Goal: Check status: Check status

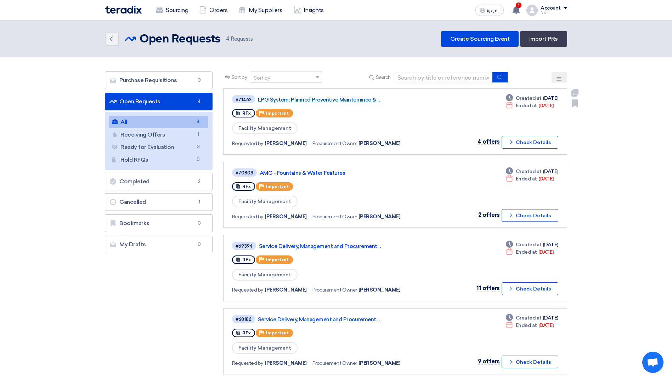
click at [329, 102] on link "LPG System: Planned Preventive Maintenance & ..." at bounding box center [346, 100] width 177 height 6
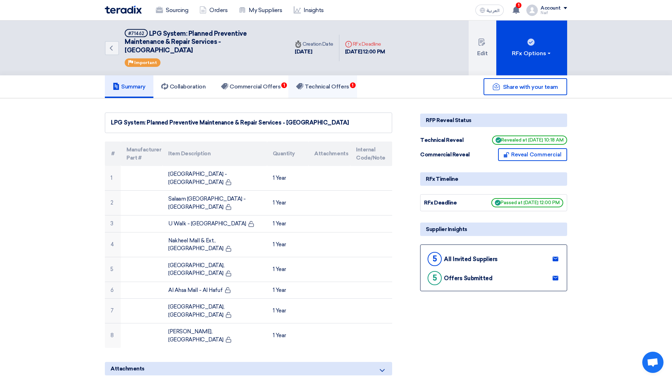
click at [327, 89] on h5 "Technical Offers 1" at bounding box center [322, 86] width 53 height 7
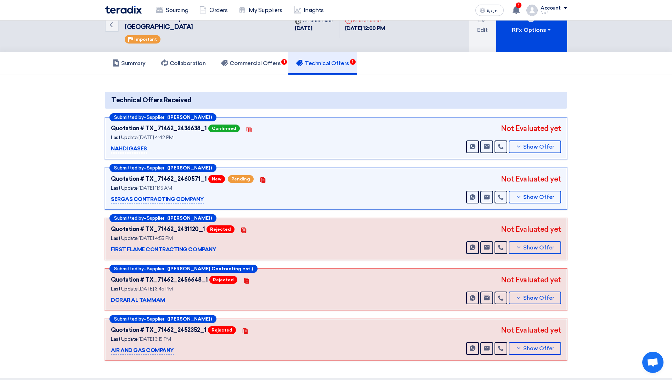
scroll to position [35, 0]
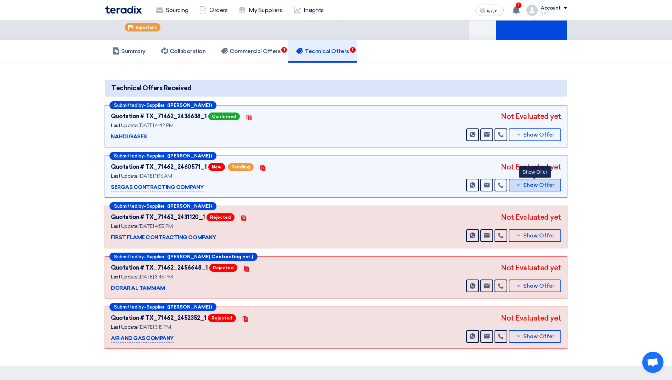
click at [558, 187] on button "Show Offer" at bounding box center [534, 185] width 52 height 13
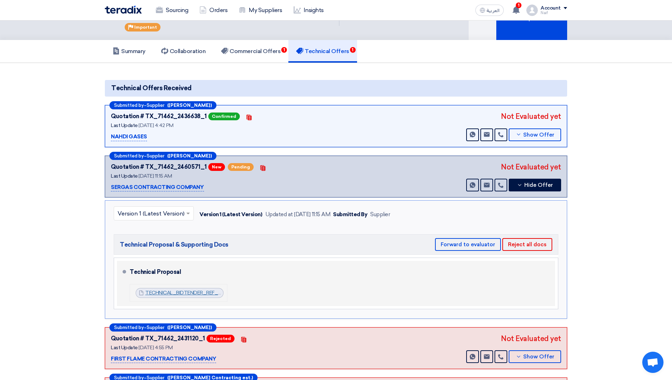
click at [195, 291] on link "TECHNICAL_BIDTENDER_REF_ACCOPSFMLPGREP_1759651787381.pdf" at bounding box center [227, 293] width 165 height 6
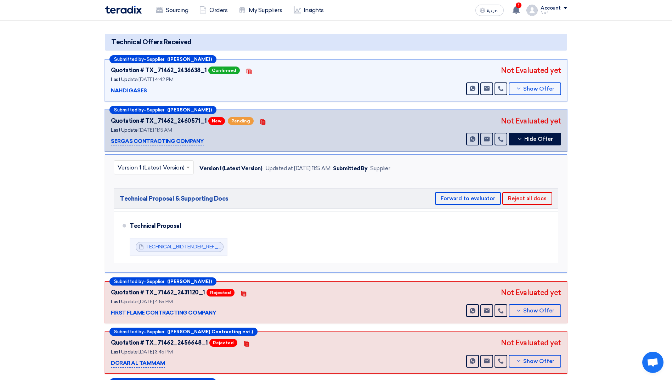
scroll to position [71, 0]
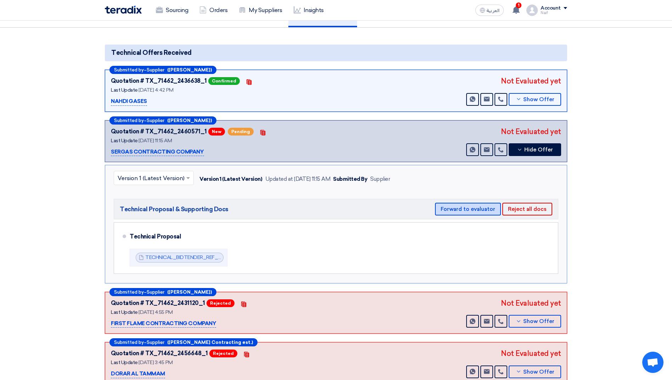
click at [465, 212] on button "Forward to evaluator" at bounding box center [468, 209] width 66 height 13
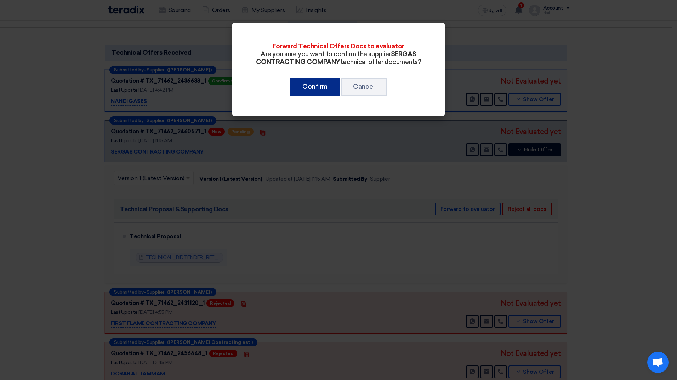
click at [304, 80] on button "Confirm" at bounding box center [314, 87] width 49 height 18
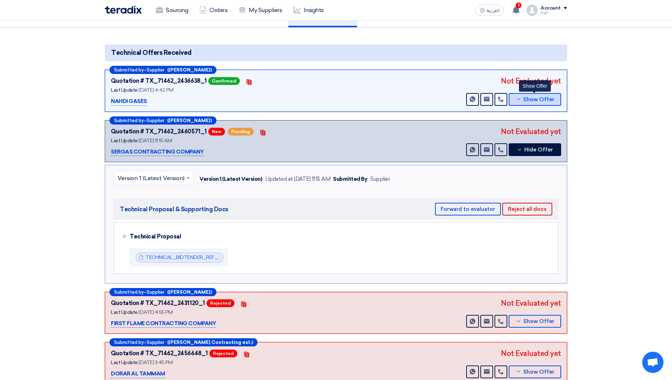
click at [551, 98] on span "Show Offer" at bounding box center [538, 99] width 31 height 5
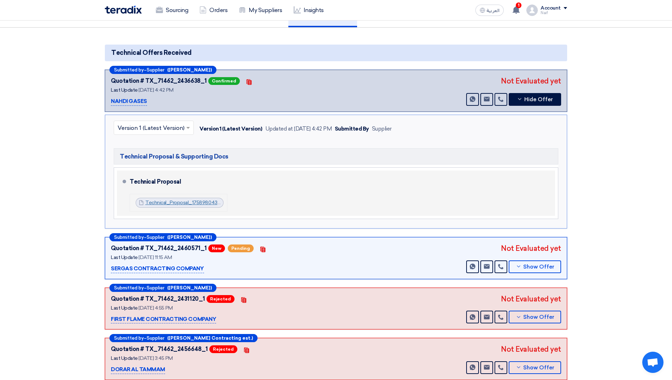
click at [199, 201] on link "Technical_Proposal_1758980436079.pdf" at bounding box center [191, 203] width 93 height 6
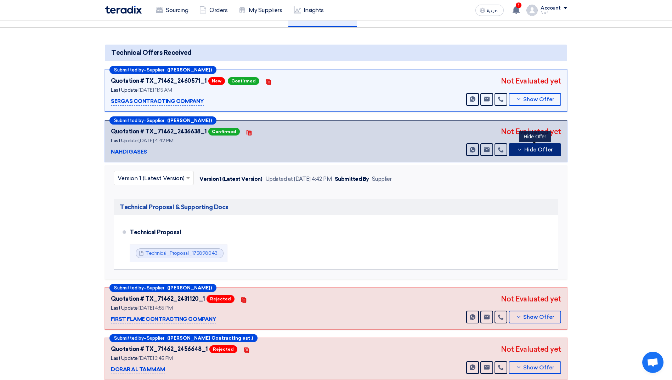
click at [545, 153] on button "Hide Offer" at bounding box center [534, 149] width 52 height 13
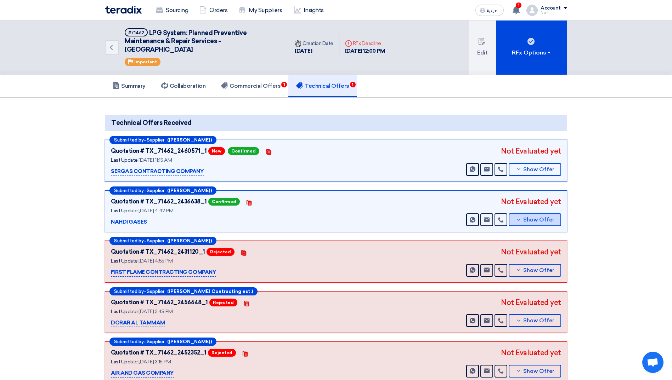
scroll to position [0, 0]
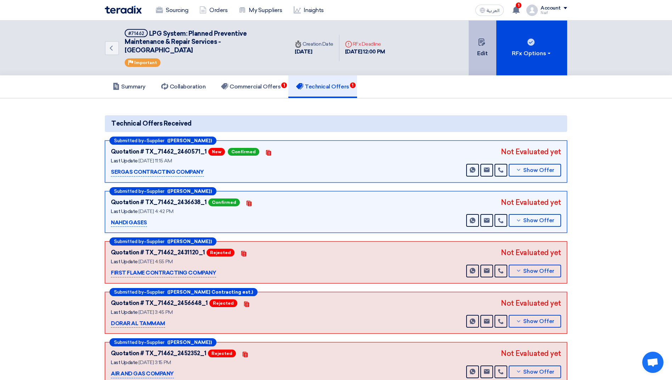
click at [476, 57] on button "Edit" at bounding box center [482, 48] width 28 height 55
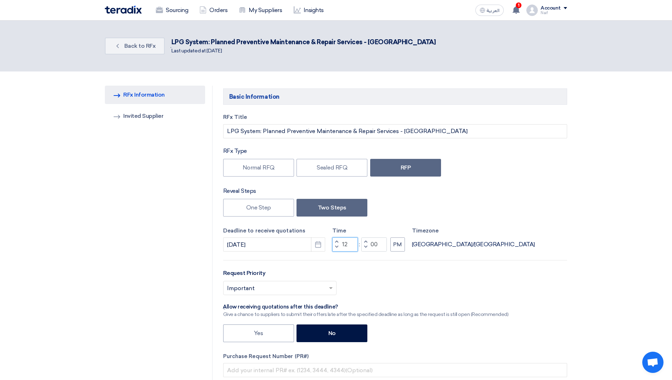
drag, startPoint x: 347, startPoint y: 246, endPoint x: 341, endPoint y: 246, distance: 6.4
click at [341, 246] on input "12" at bounding box center [344, 245] width 25 height 14
type input "04"
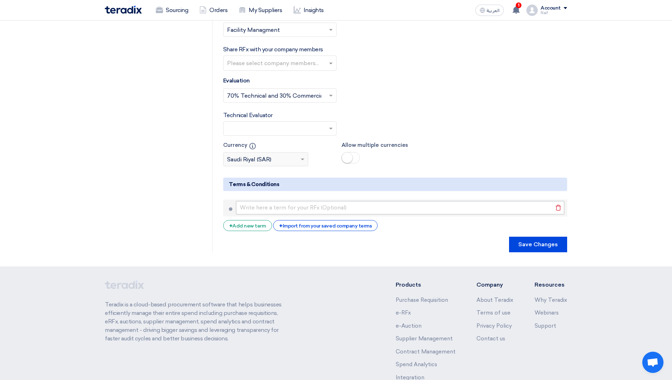
scroll to position [1397, 0]
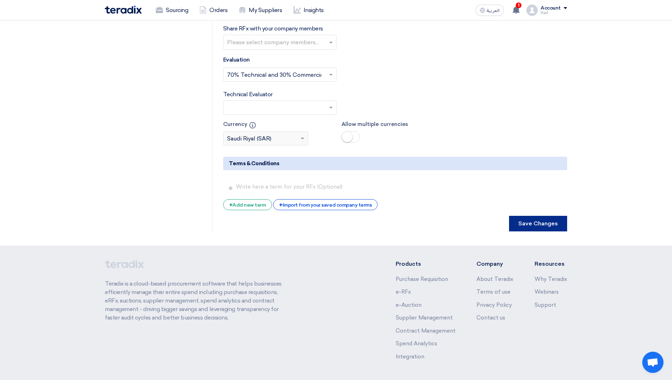
click at [532, 216] on button "Save Changes" at bounding box center [538, 224] width 58 height 16
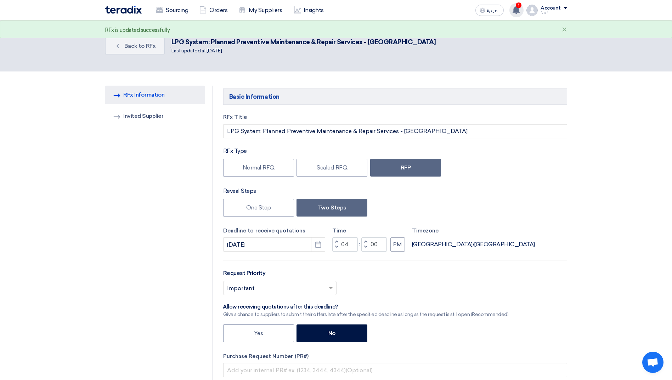
click at [520, 13] on icon at bounding box center [516, 10] width 8 height 8
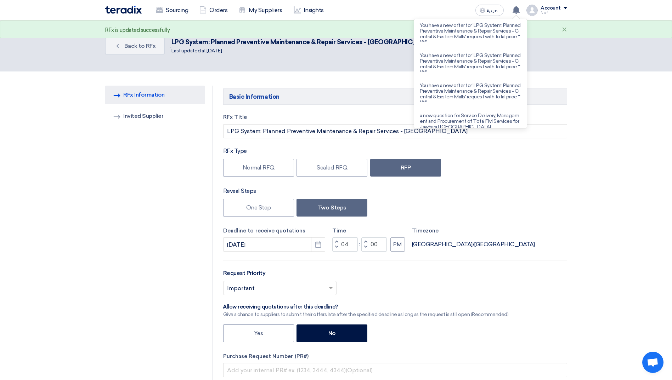
drag, startPoint x: 591, startPoint y: 76, endPoint x: 422, endPoint y: 73, distance: 168.9
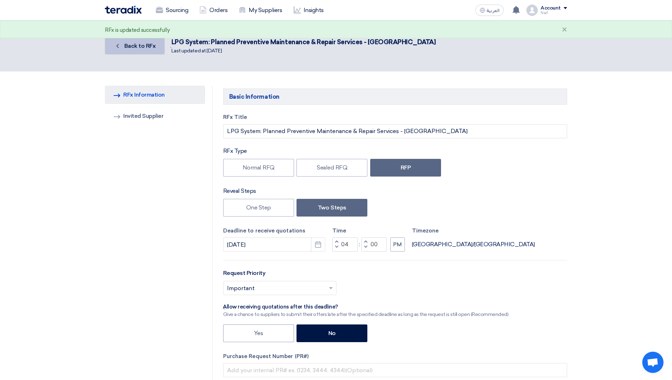
click at [133, 45] on span "Back to RFx" at bounding box center [140, 45] width 32 height 7
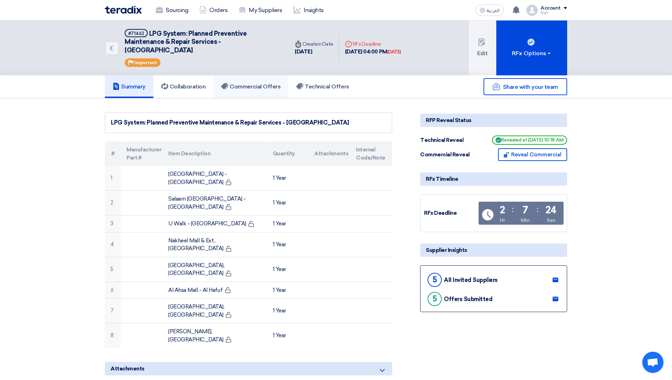
click at [254, 89] on h5 "Commercial Offers" at bounding box center [250, 86] width 59 height 7
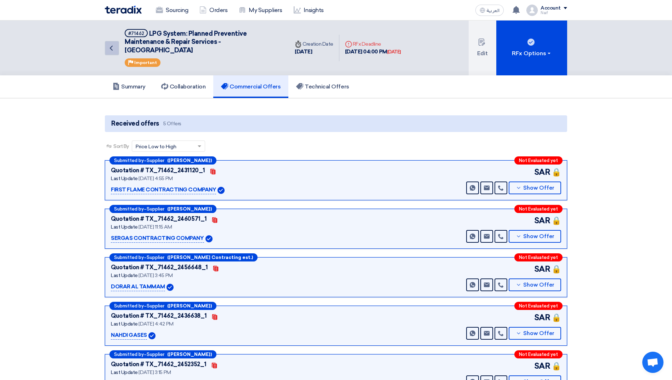
click at [108, 51] on icon "Back" at bounding box center [111, 48] width 8 height 8
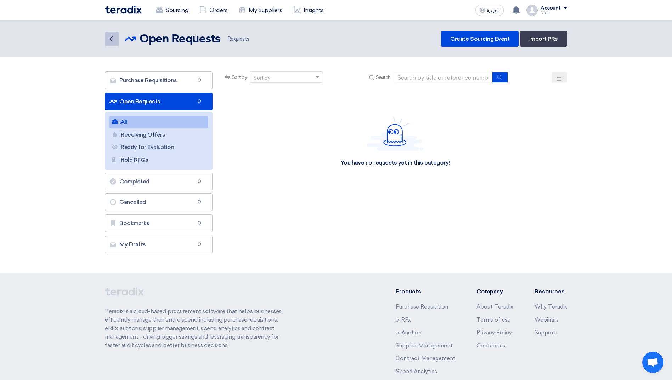
click at [115, 34] on link "Back" at bounding box center [112, 39] width 14 height 14
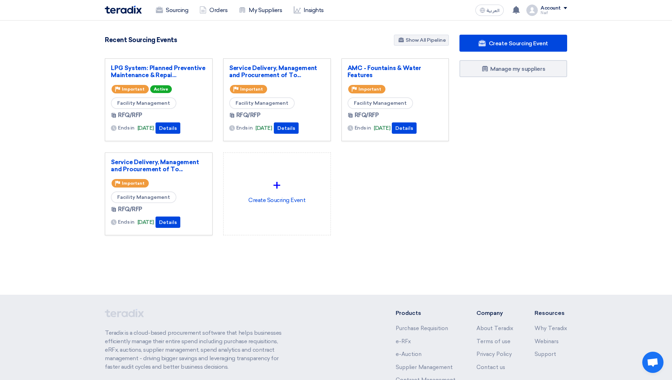
click at [534, 215] on div "Create Sourcing Event Manage my suppliers" at bounding box center [513, 149] width 118 height 229
click at [516, 234] on div "Create Sourcing Event Manage my suppliers" at bounding box center [513, 149] width 118 height 229
click at [134, 71] on link "LPG System: Planned Preventive Maintenance & Repai..." at bounding box center [159, 71] width 96 height 14
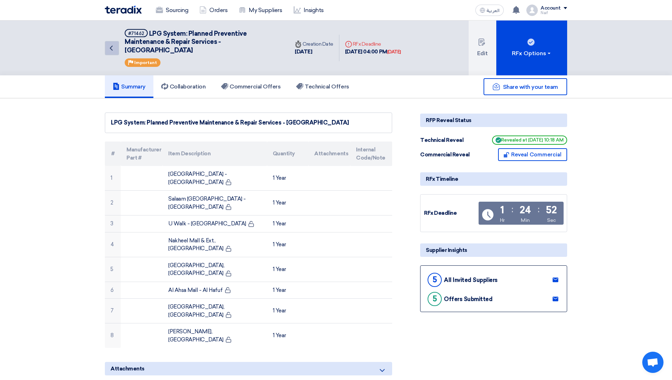
click at [108, 47] on icon "Back" at bounding box center [111, 48] width 8 height 8
